Goal: Information Seeking & Learning: Check status

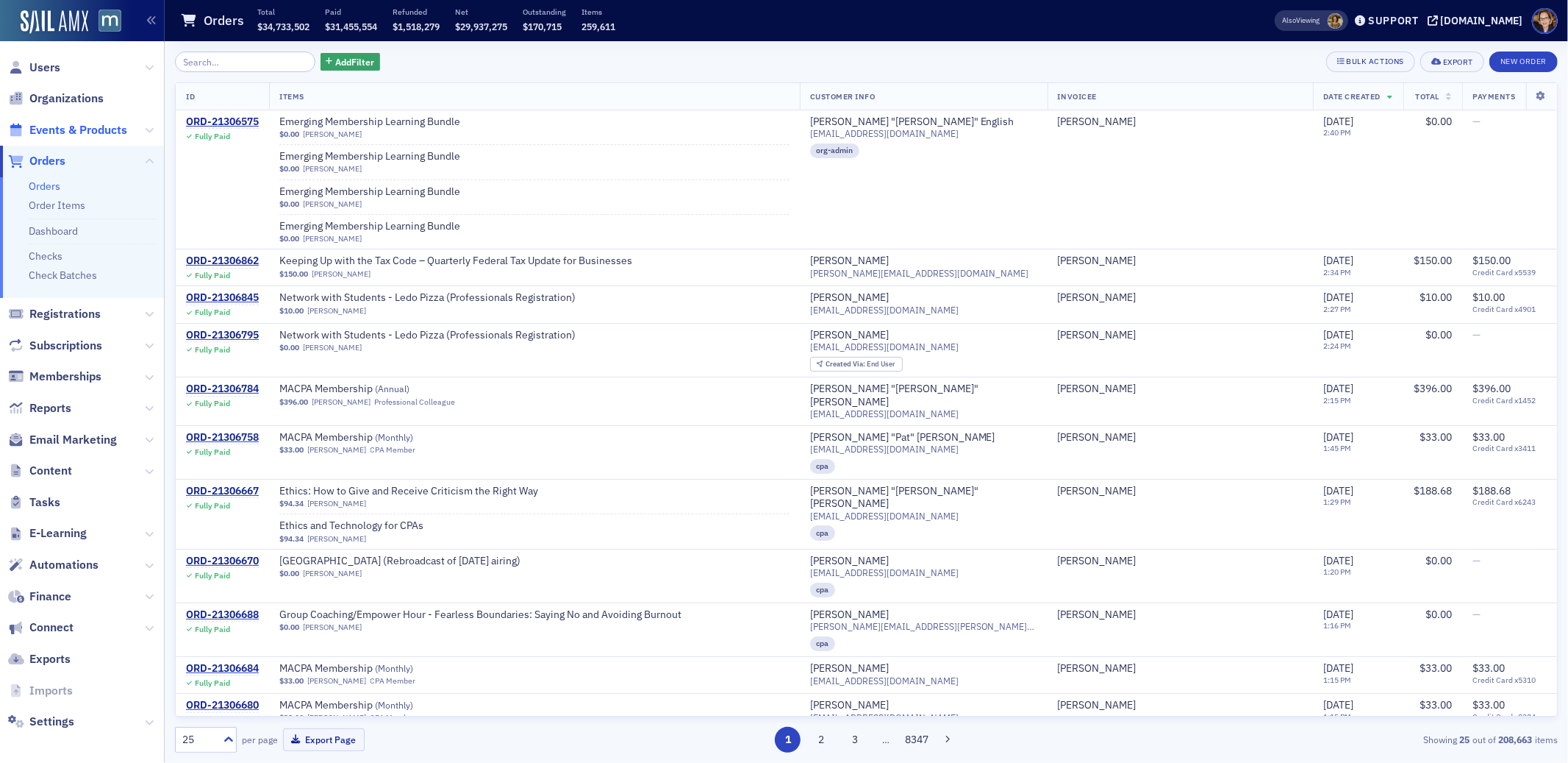
click at [75, 131] on span "Events & Products" at bounding box center [78, 130] width 98 height 16
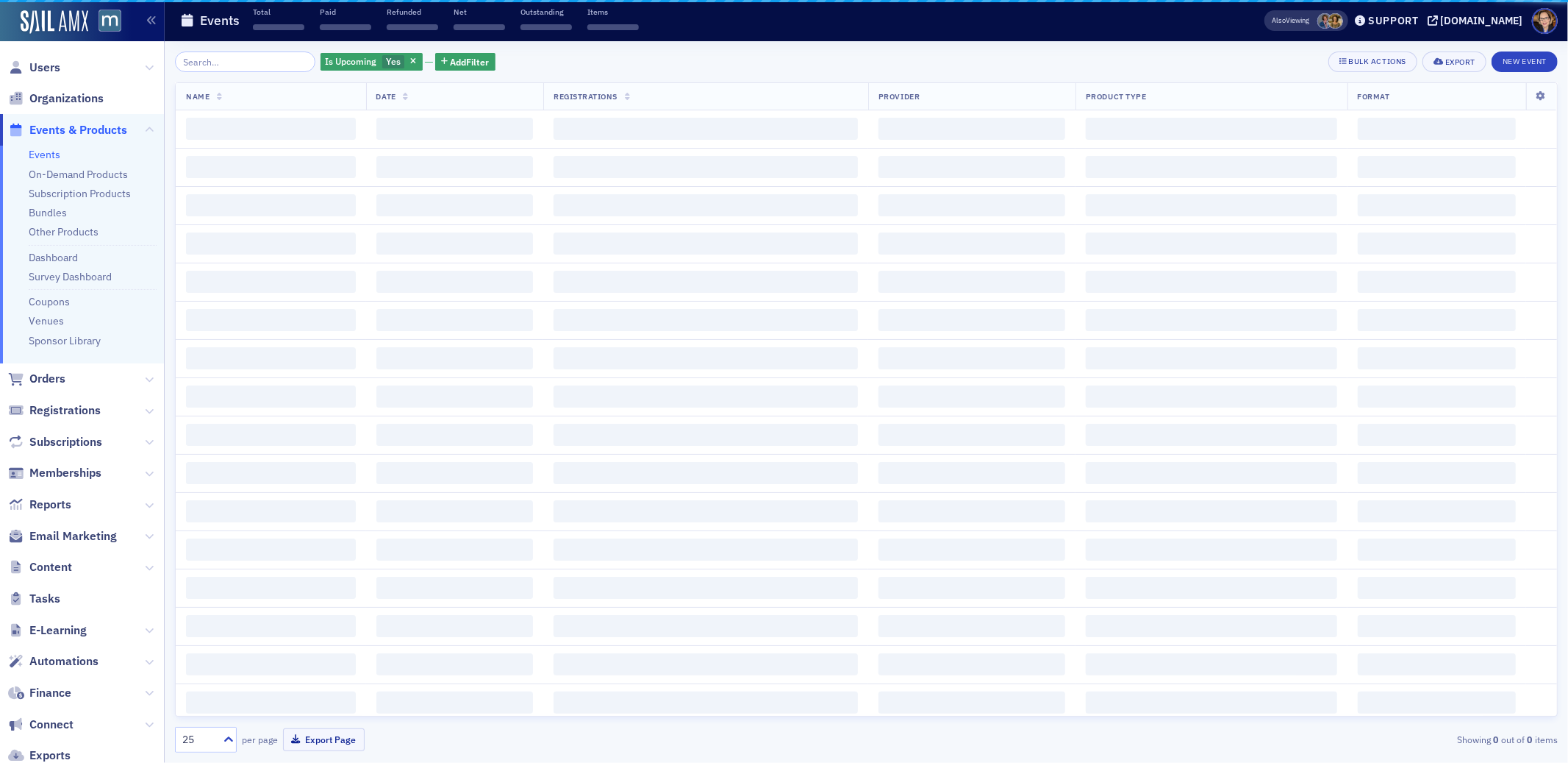
click at [222, 62] on input "search" at bounding box center [245, 62] width 141 height 21
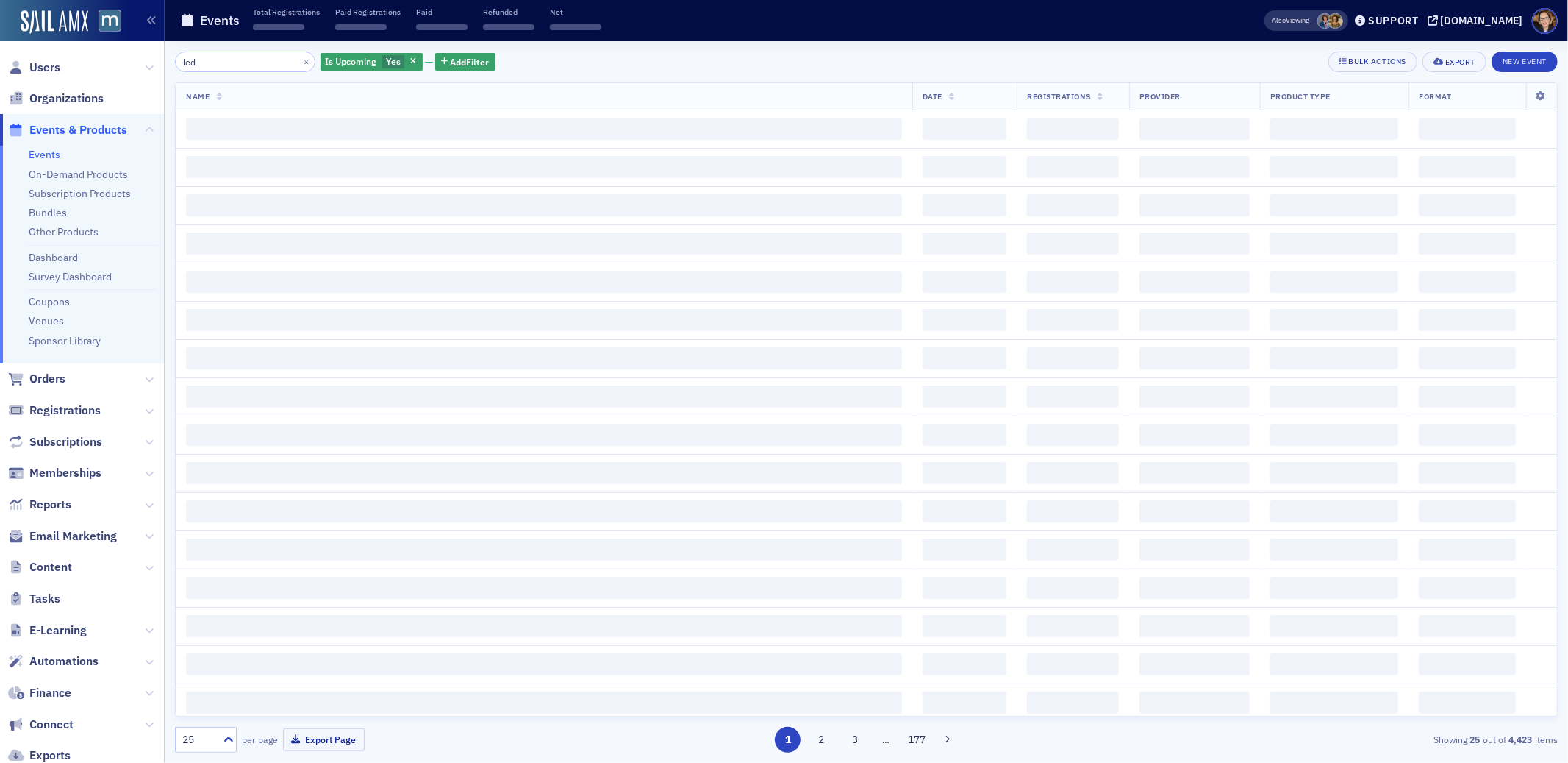
type input "ledo"
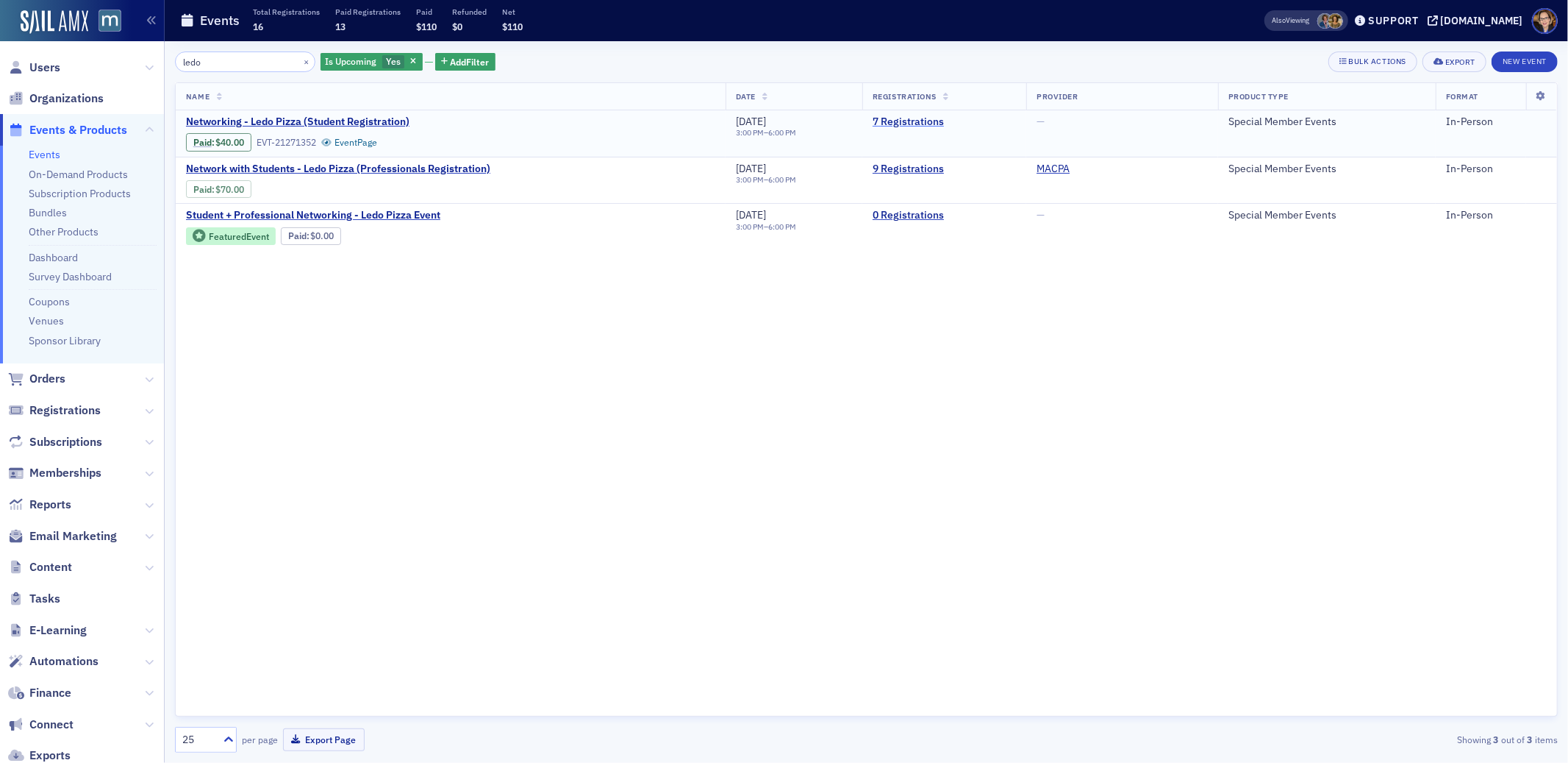
click at [915, 121] on link "7 Registrations" at bounding box center [944, 122] width 143 height 13
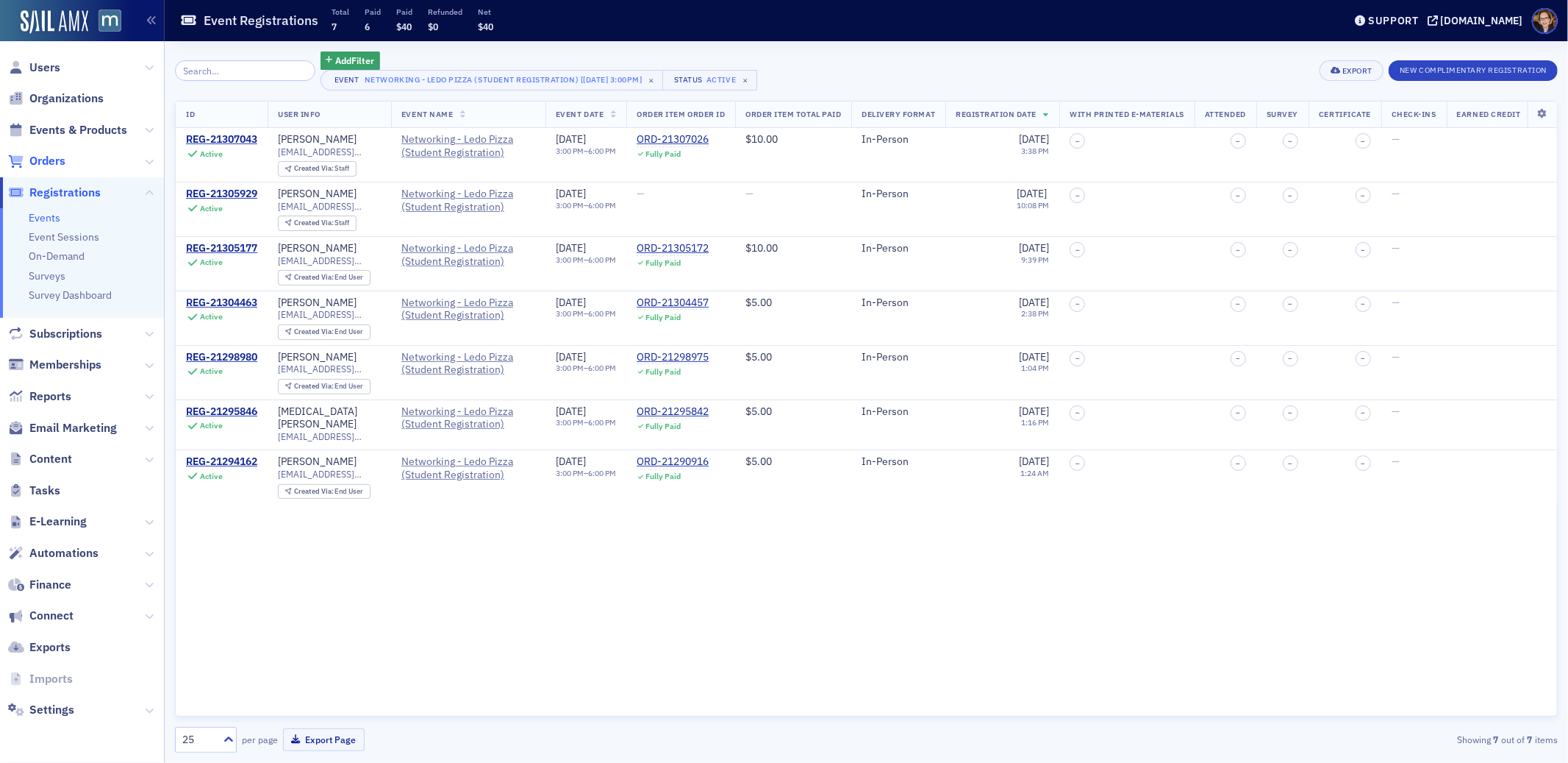
click at [61, 158] on span "Orders" at bounding box center [47, 160] width 36 height 16
